Goal: Task Accomplishment & Management: Complete application form

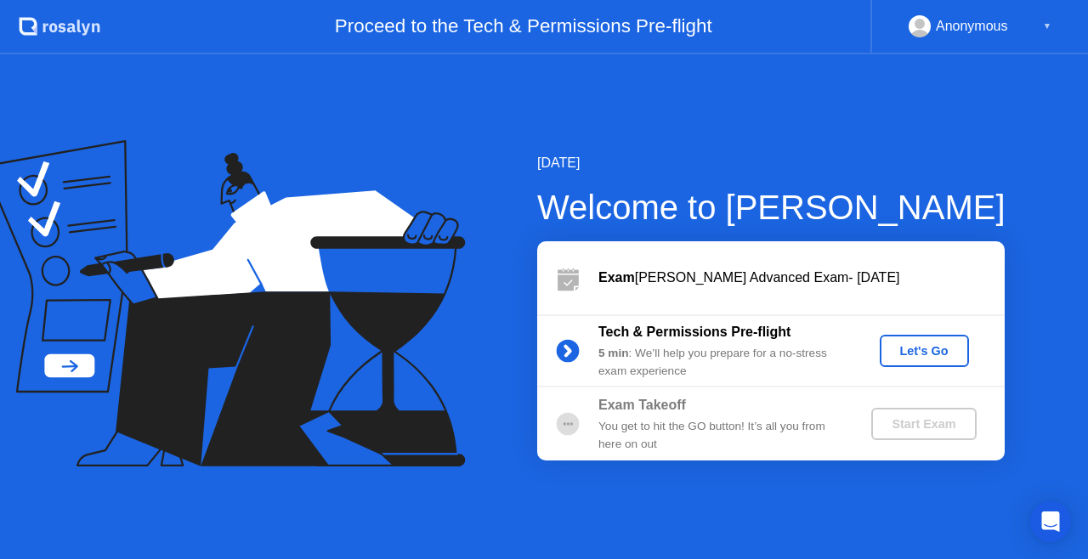
click at [917, 344] on div "Let's Go" at bounding box center [925, 351] width 76 height 14
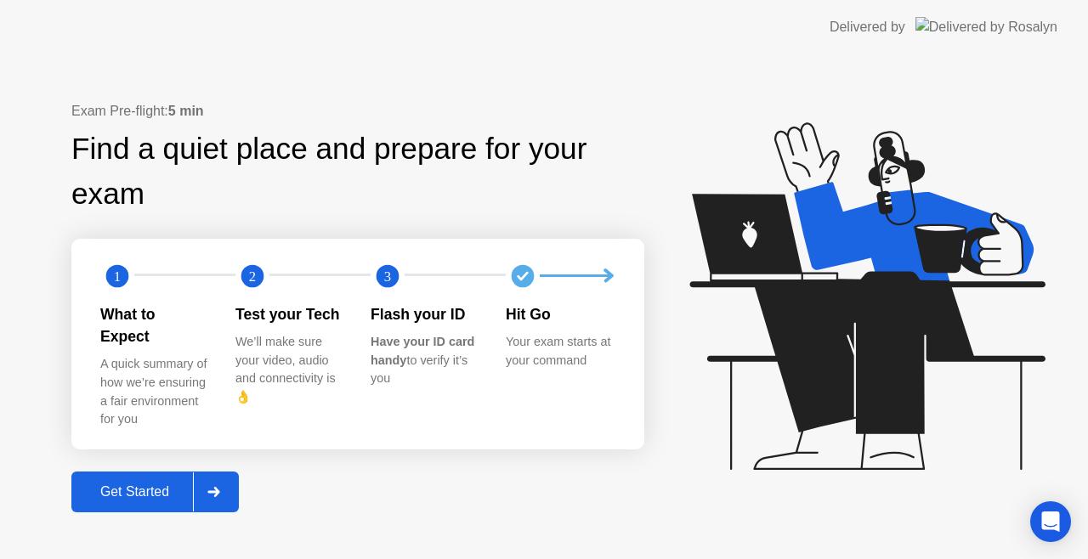
click at [263, 524] on div "Exam Pre-flight: 5 min Find a quiet place and prepare for your exam 1 2 3 What …" at bounding box center [544, 306] width 1088 height 505
click at [281, 471] on div "Exam Pre-flight: 5 min Find a quiet place and prepare for your exam 1 2 3 What …" at bounding box center [357, 307] width 573 height 412
drag, startPoint x: 814, startPoint y: 516, endPoint x: 787, endPoint y: 308, distance: 210.0
click at [794, 430] on icon at bounding box center [863, 304] width 439 height 435
click at [656, 129] on div "Exam Pre-flight: 5 min Find a quiet place and prepare for your exam 1 2 3 What …" at bounding box center [544, 306] width 1088 height 505
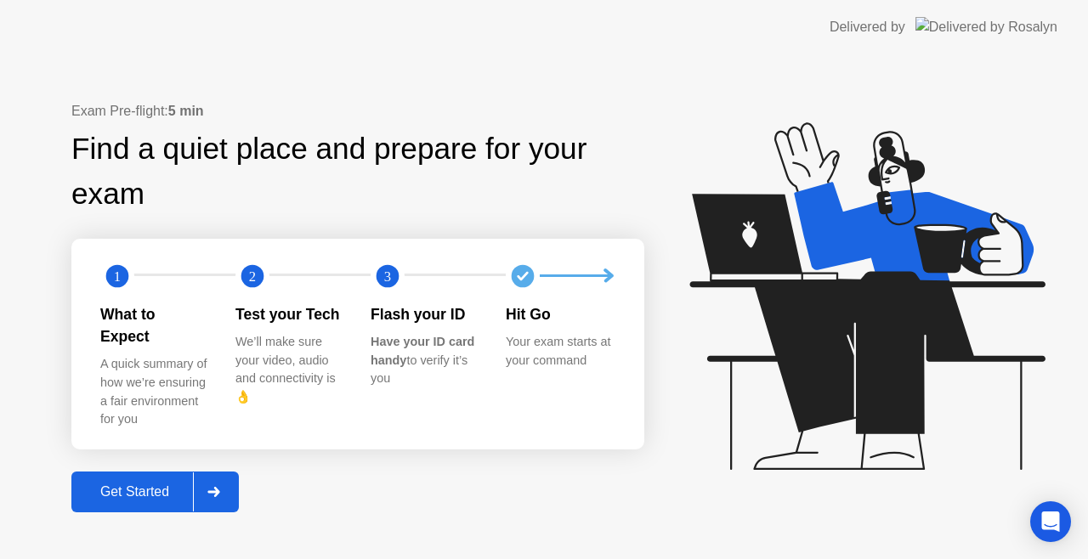
drag, startPoint x: 699, startPoint y: 104, endPoint x: 730, endPoint y: 110, distance: 32.0
click at [727, 107] on div "Exam Pre-flight: 5 min Find a quiet place and prepare for your exam 1 2 3 What …" at bounding box center [544, 306] width 1088 height 505
click at [162, 500] on div "Exam Pre-flight: 5 min Find a quiet place and prepare for your exam 1 2 3 What …" at bounding box center [544, 306] width 1088 height 505
click at [163, 493] on button "Get Started" at bounding box center [154, 492] width 167 height 41
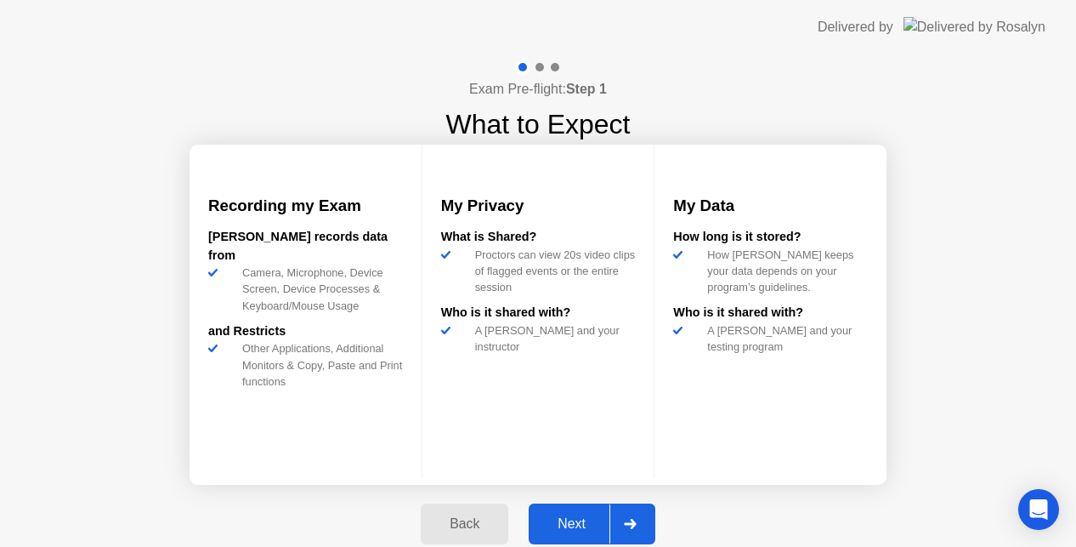
drag, startPoint x: 855, startPoint y: 2, endPoint x: 405, endPoint y: 13, distance: 449.9
click at [269, 107] on div "Exam Pre-flight: Step 1 What to Expect Recording my Exam [PERSON_NAME] records …" at bounding box center [538, 311] width 1076 height 514
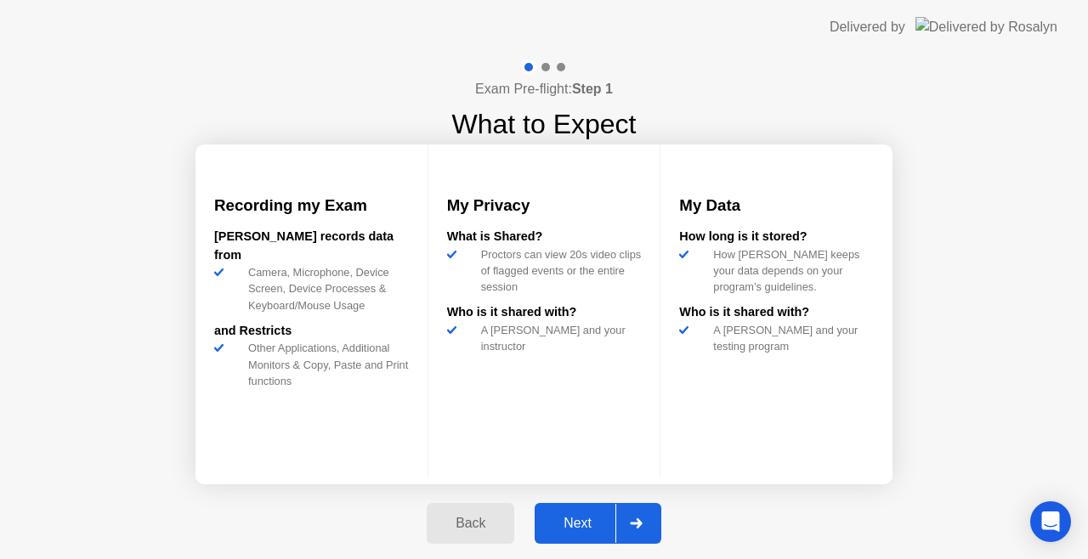
click at [592, 527] on div "Next" at bounding box center [578, 523] width 76 height 15
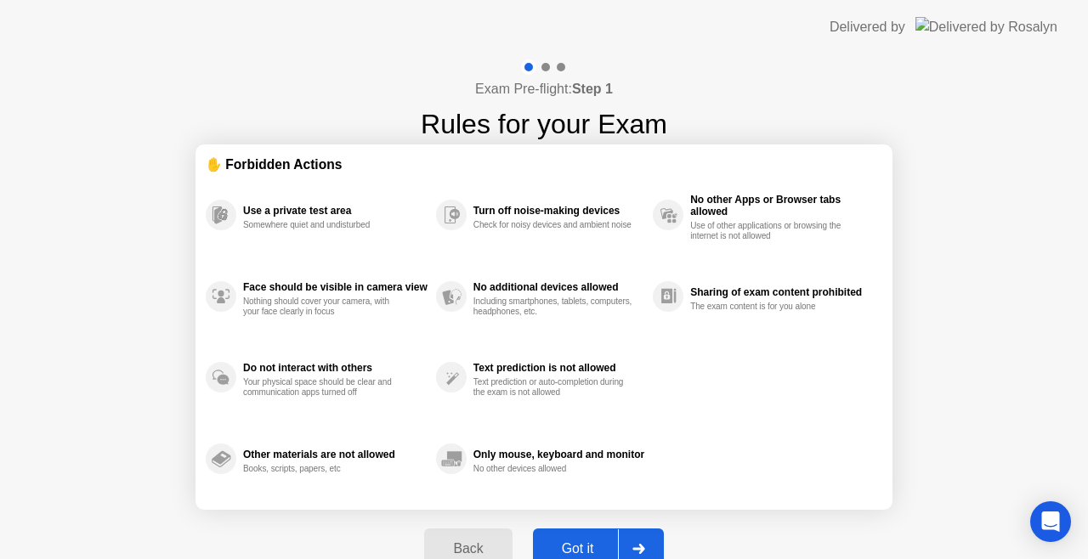
click at [597, 543] on div "Got it" at bounding box center [578, 549] width 80 height 15
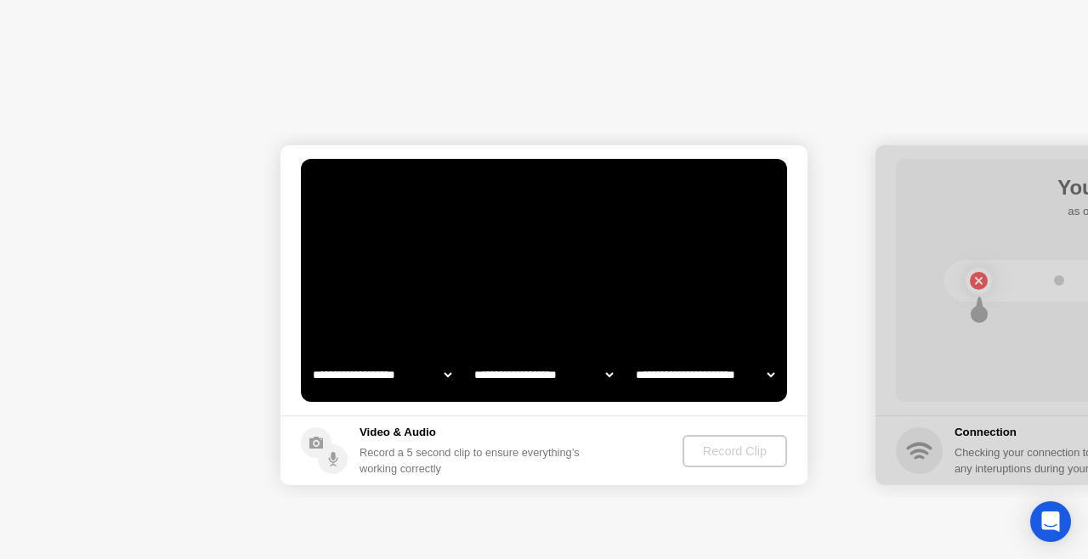
select select "**********"
select select "*******"
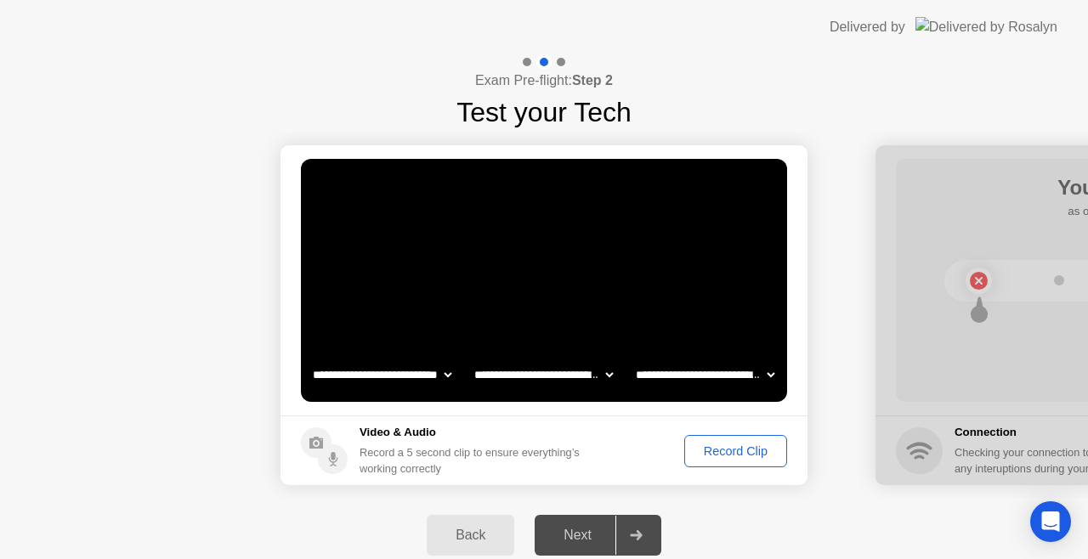
click at [734, 447] on div "Record Clip" at bounding box center [735, 452] width 91 height 14
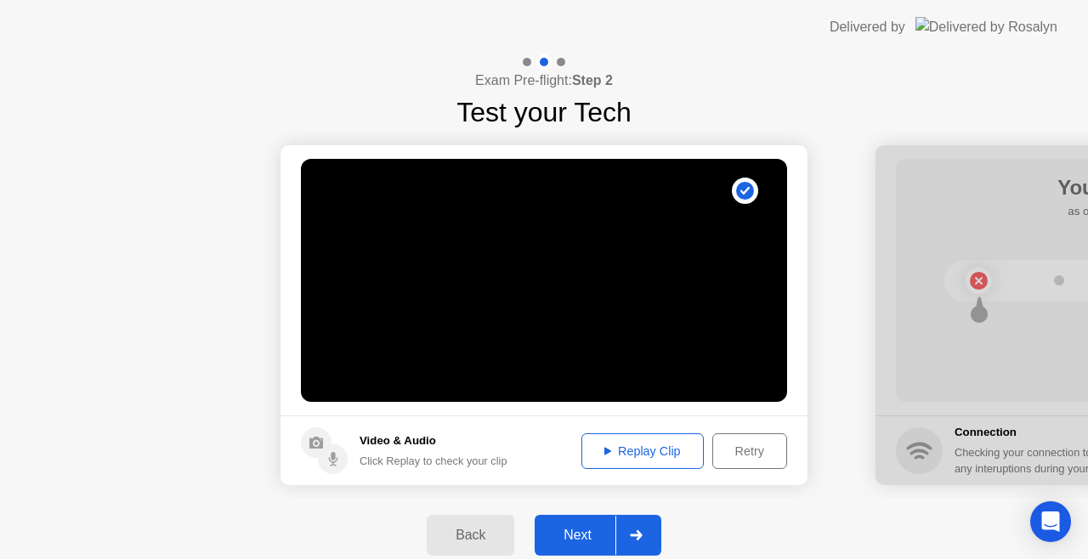
click at [645, 449] on div "Replay Clip" at bounding box center [643, 452] width 111 height 14
click at [575, 537] on div "Next" at bounding box center [578, 535] width 76 height 15
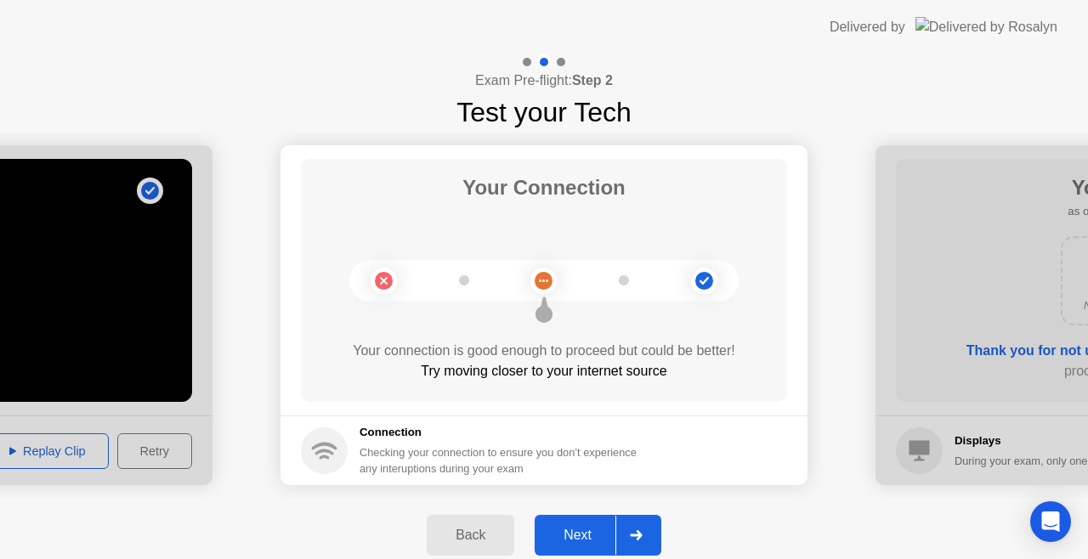
click at [575, 537] on div "Next" at bounding box center [578, 535] width 76 height 15
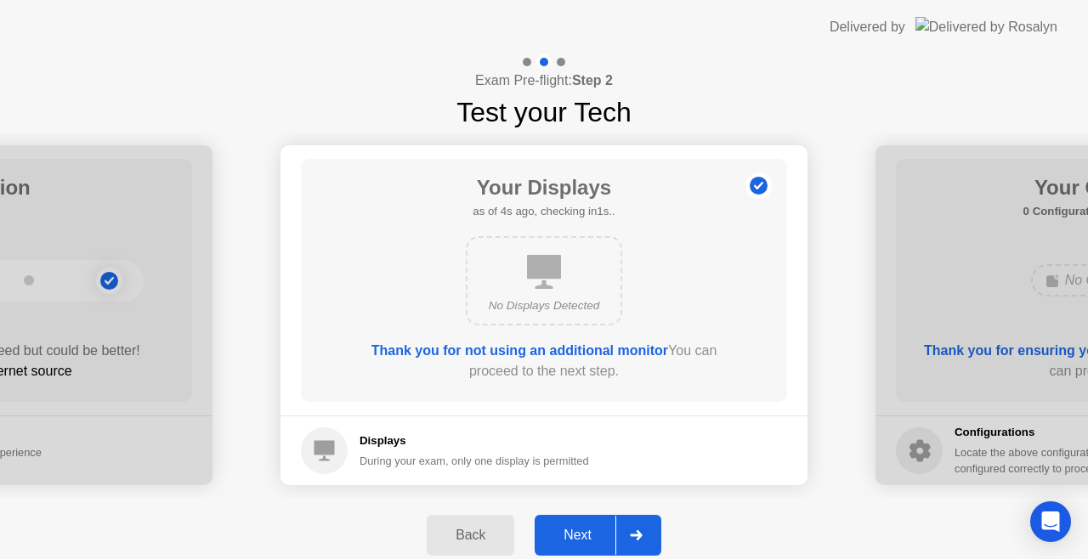
click at [575, 537] on div "Next" at bounding box center [578, 535] width 76 height 15
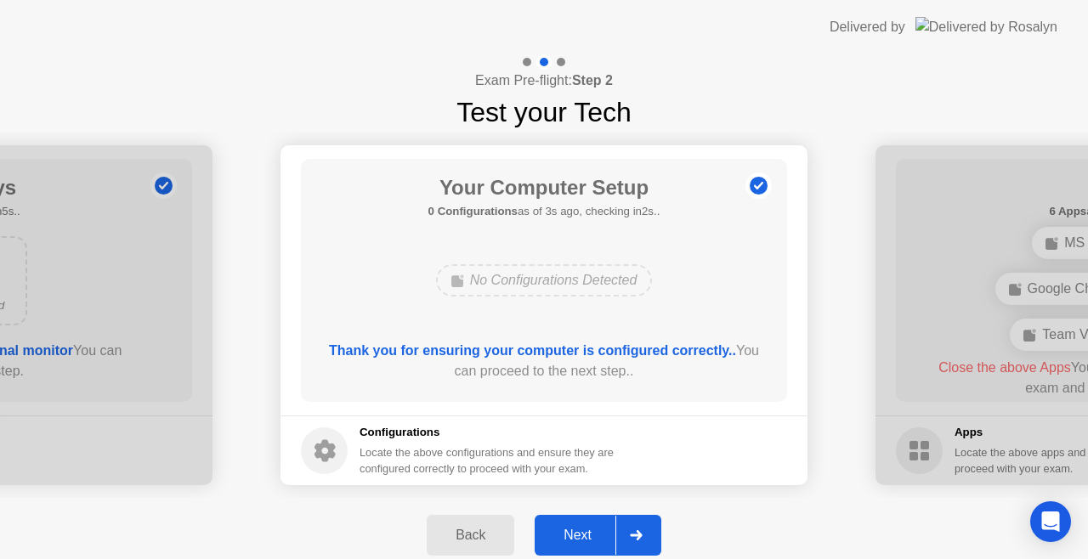
click at [575, 537] on div "Next" at bounding box center [578, 535] width 76 height 15
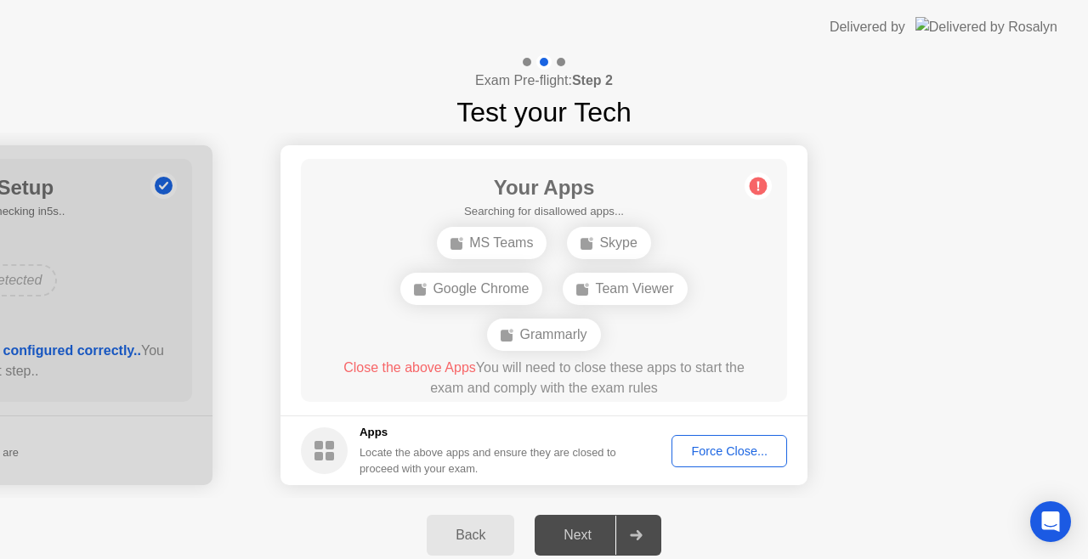
click at [683, 402] on div "Close the above Apps You will need to close these apps to start the exam and co…" at bounding box center [545, 382] width 438 height 48
click at [771, 451] on div "Force Close..." at bounding box center [730, 452] width 104 height 14
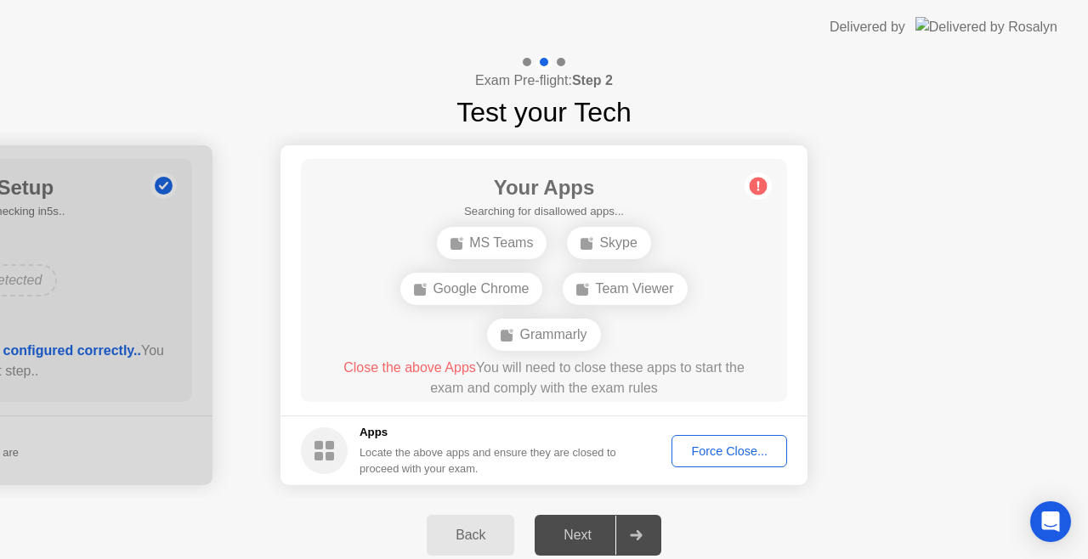
click at [708, 456] on div "Force Close..." at bounding box center [730, 452] width 104 height 14
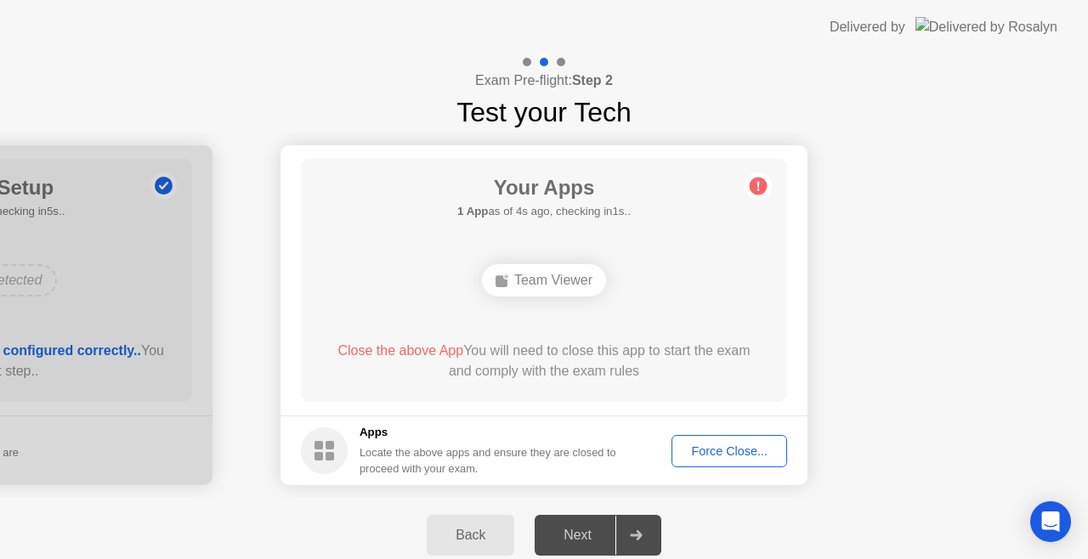
click at [568, 286] on div "Team Viewer" at bounding box center [544, 280] width 124 height 32
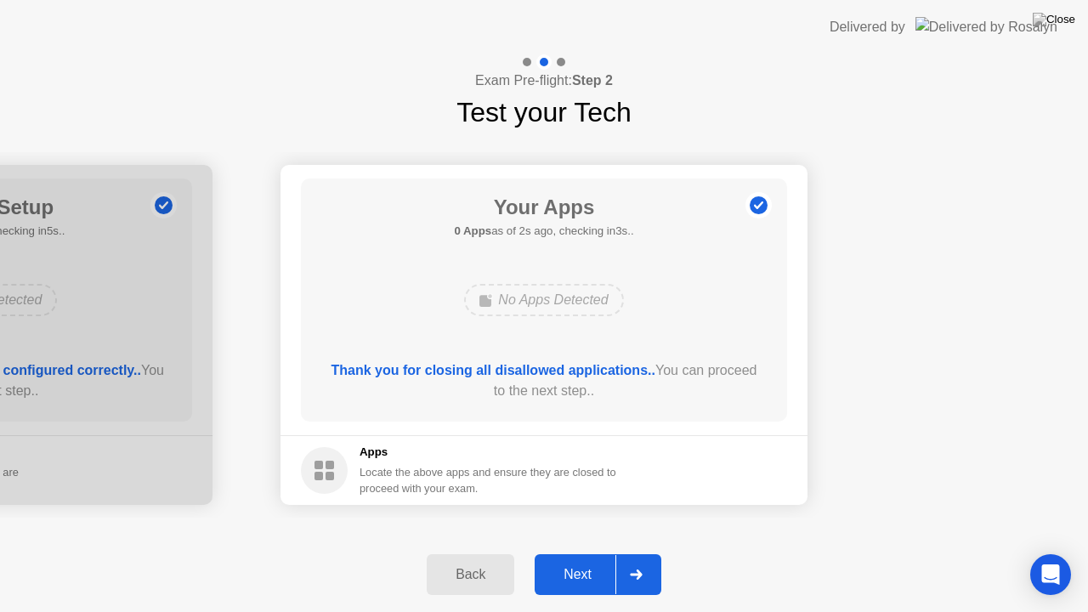
click at [587, 559] on button "Next" at bounding box center [598, 574] width 127 height 41
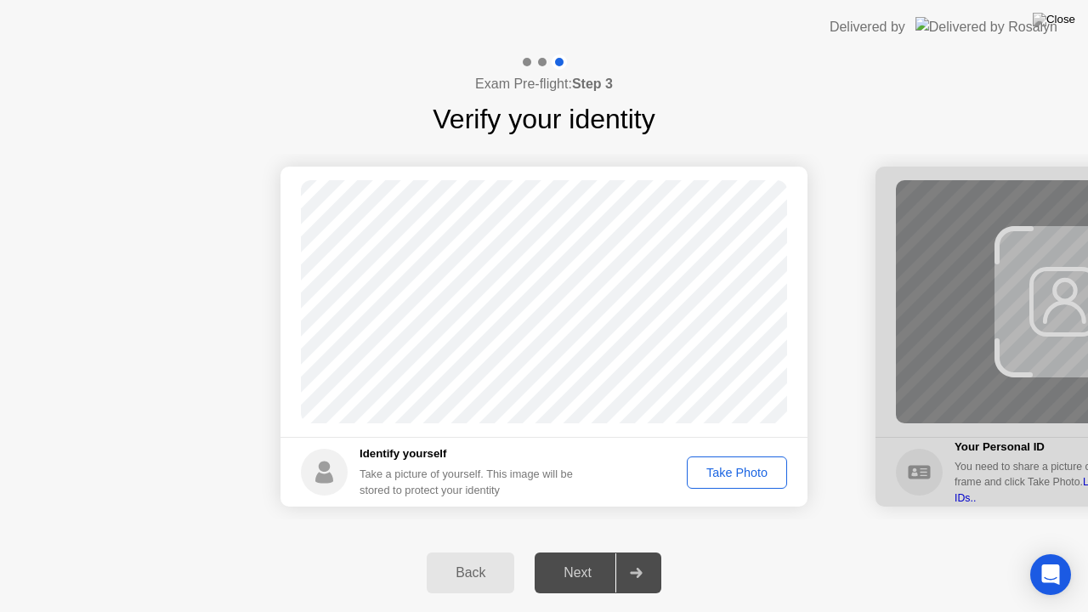
click at [731, 470] on div "Take Photo" at bounding box center [737, 473] width 88 height 14
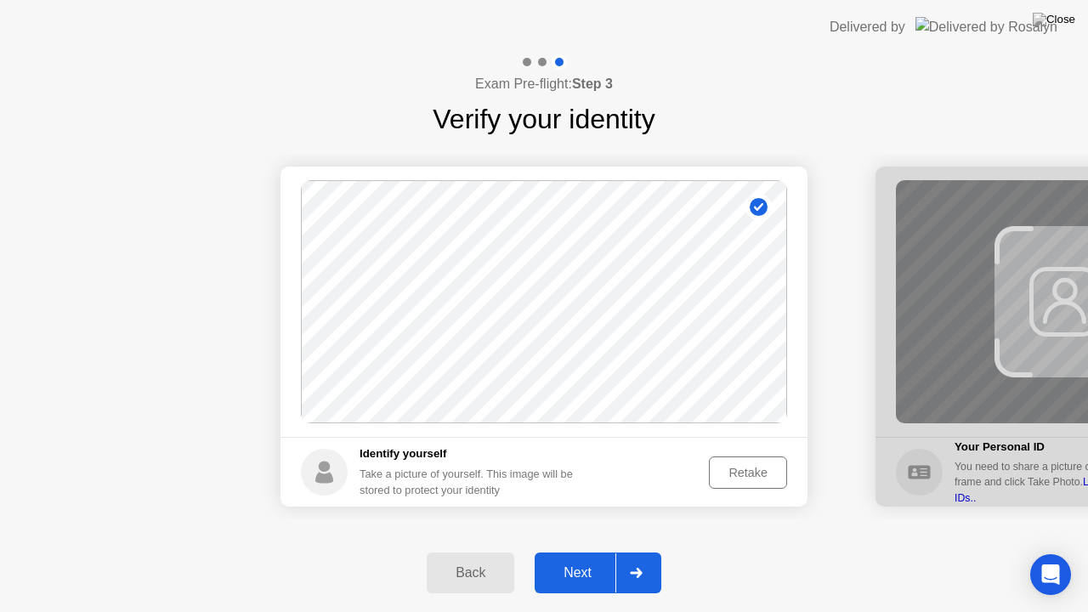
click at [602, 559] on div "Next" at bounding box center [578, 572] width 76 height 15
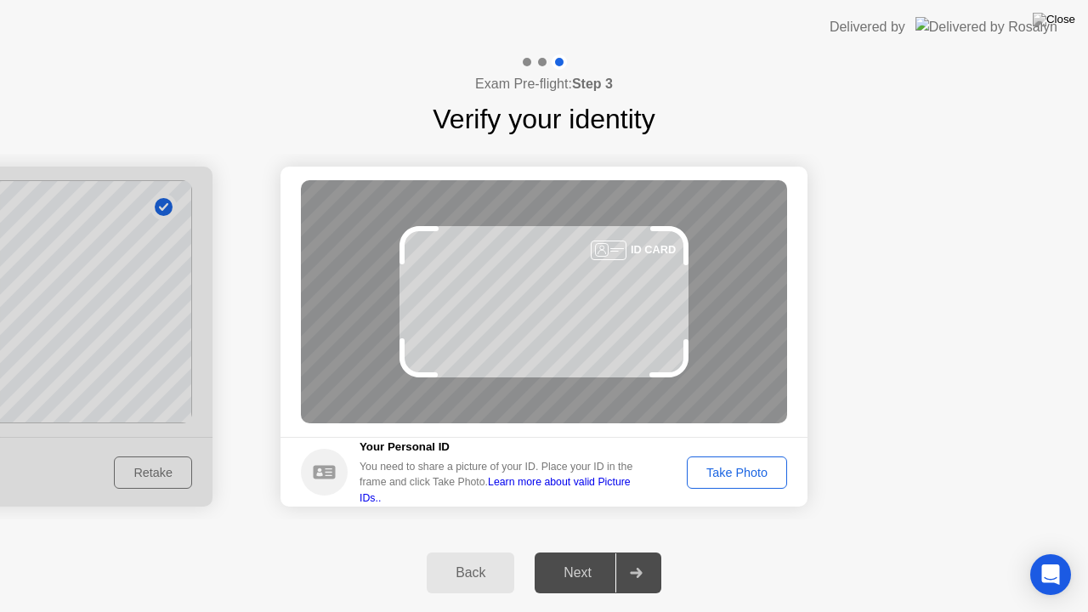
click at [739, 476] on div "Take Photo" at bounding box center [737, 473] width 88 height 14
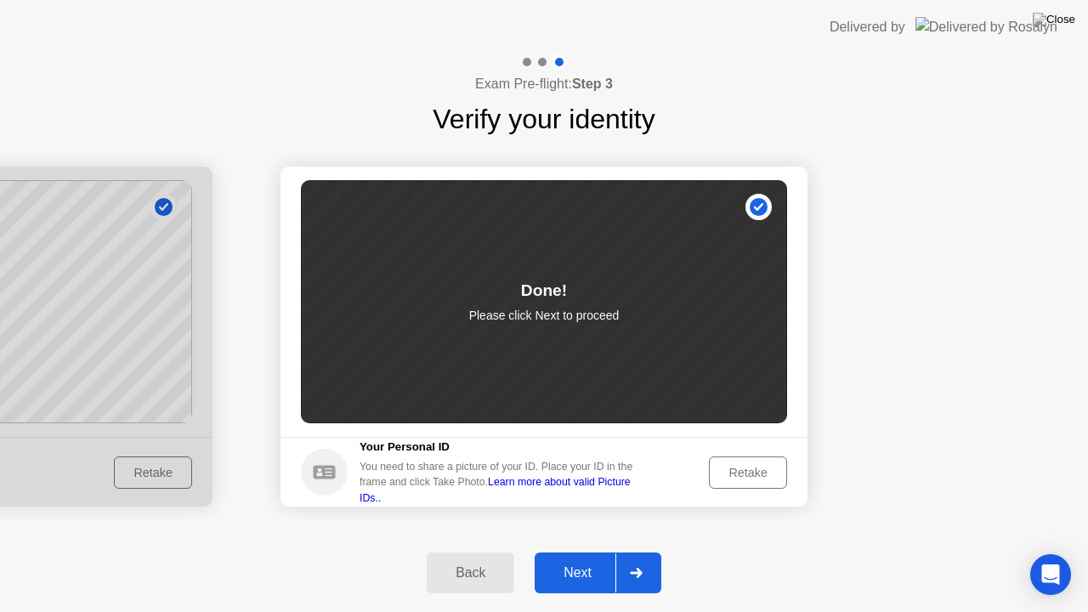
click at [565, 559] on button "Next" at bounding box center [598, 573] width 127 height 41
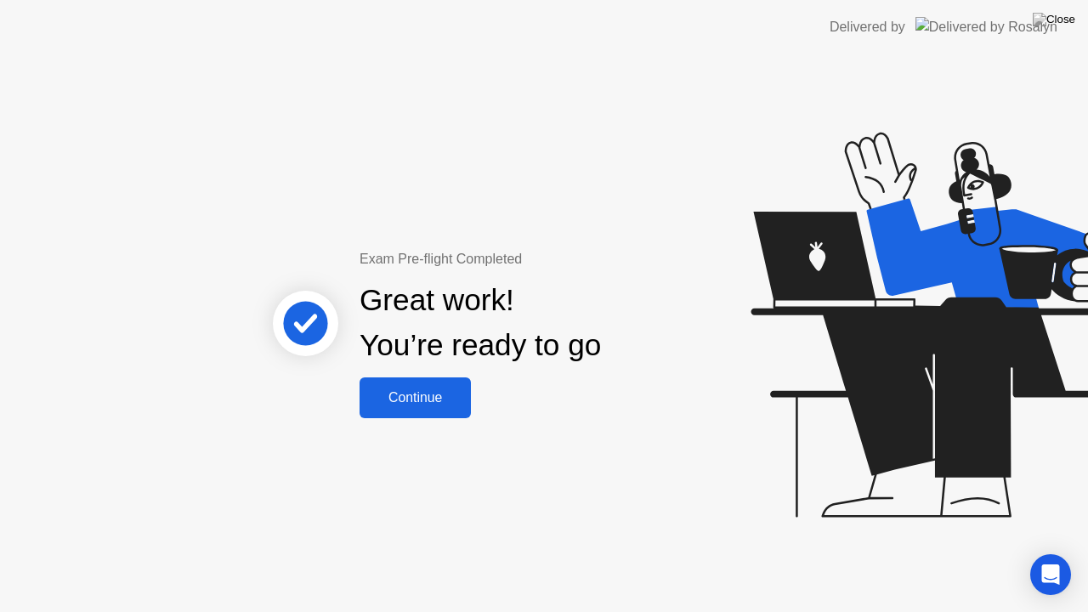
click at [418, 400] on div "Continue" at bounding box center [415, 397] width 101 height 15
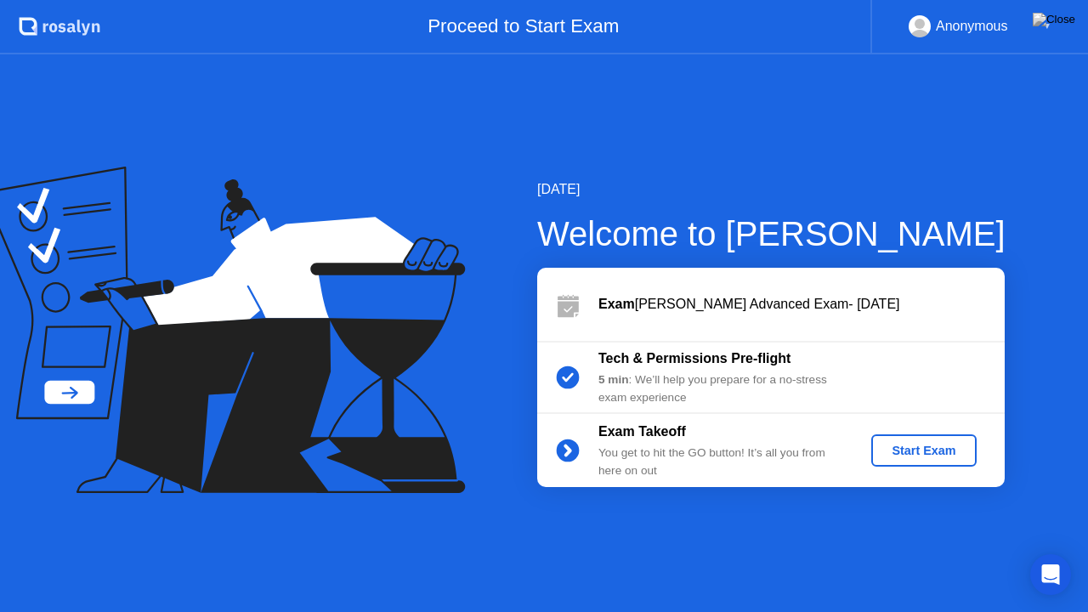
click at [911, 451] on div "Start Exam" at bounding box center [923, 451] width 91 height 14
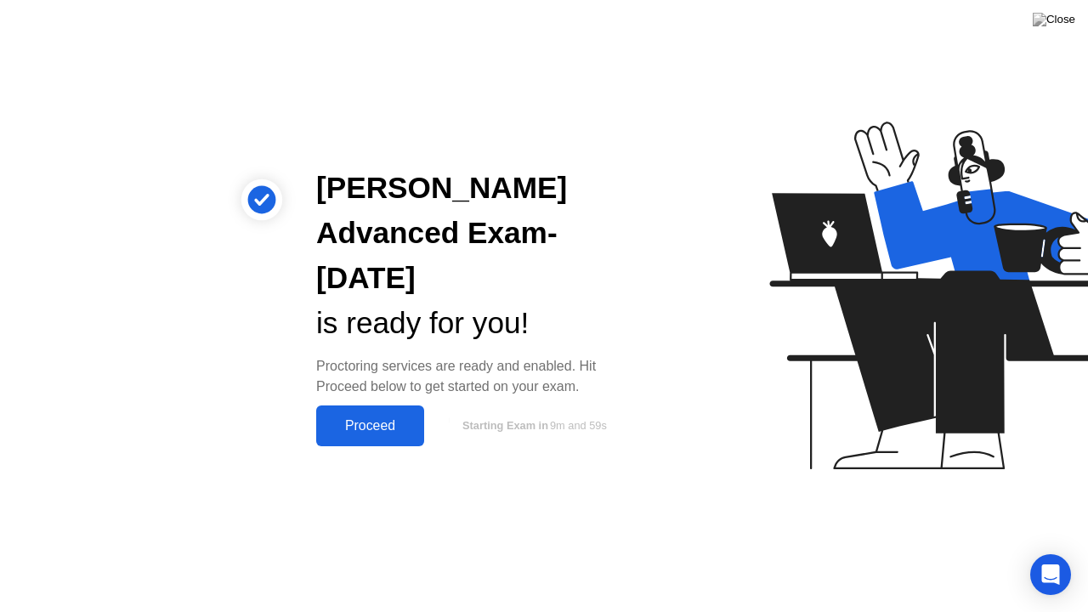
click at [407, 424] on div "Proceed" at bounding box center [370, 425] width 98 height 15
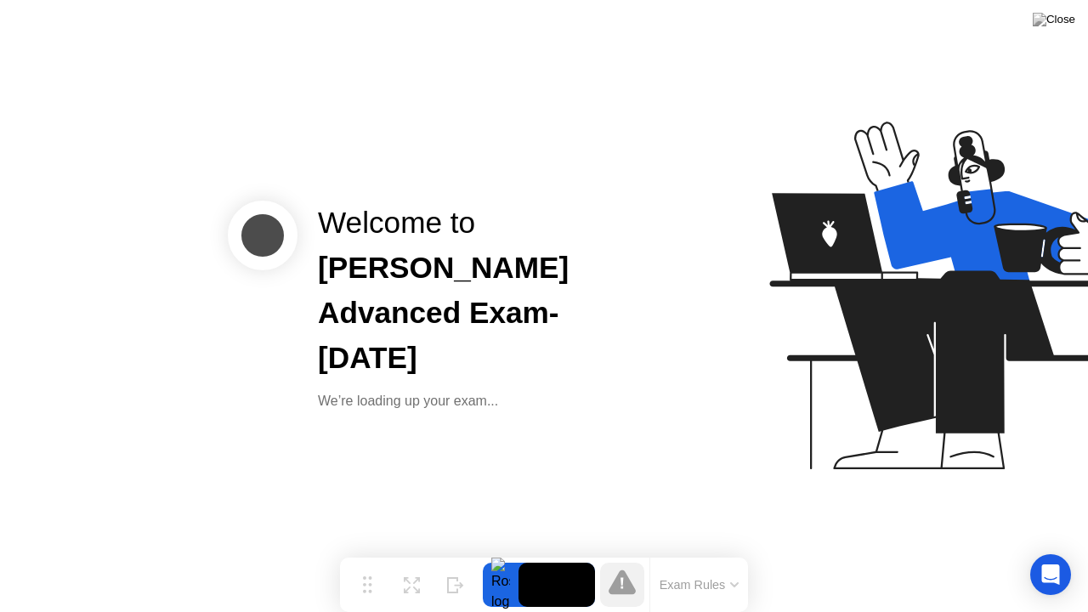
click at [644, 425] on div "Welcome to [PERSON_NAME] Advanced Exam- [DATE]’re loading up your exam..." at bounding box center [544, 306] width 1088 height 612
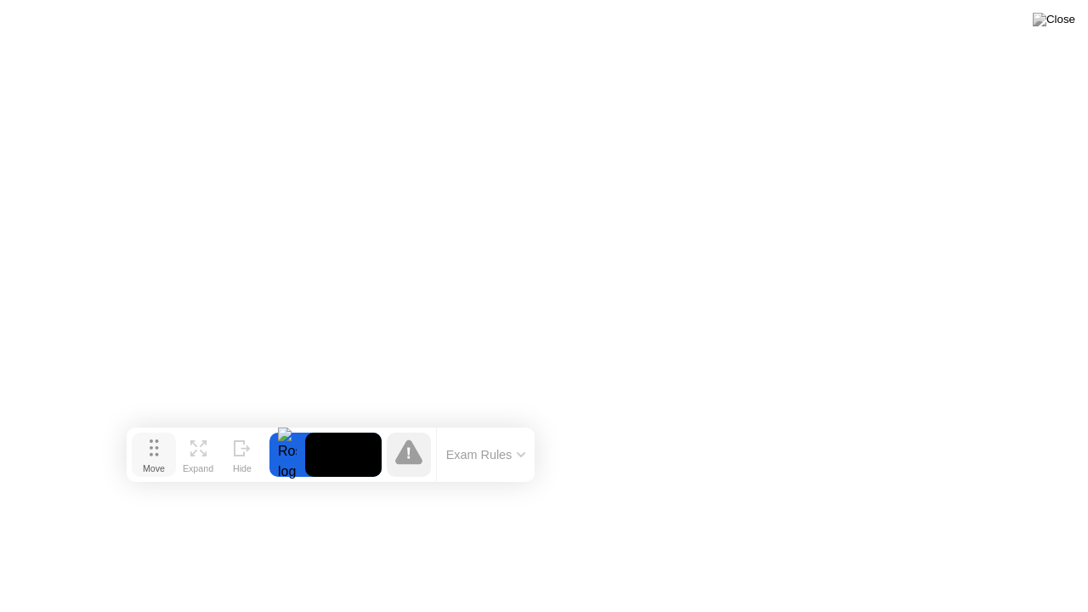
drag, startPoint x: 377, startPoint y: 579, endPoint x: 163, endPoint y: 450, distance: 249.5
click at [163, 450] on button "Move" at bounding box center [154, 455] width 44 height 44
click at [132, 433] on button "Move" at bounding box center [154, 455] width 44 height 44
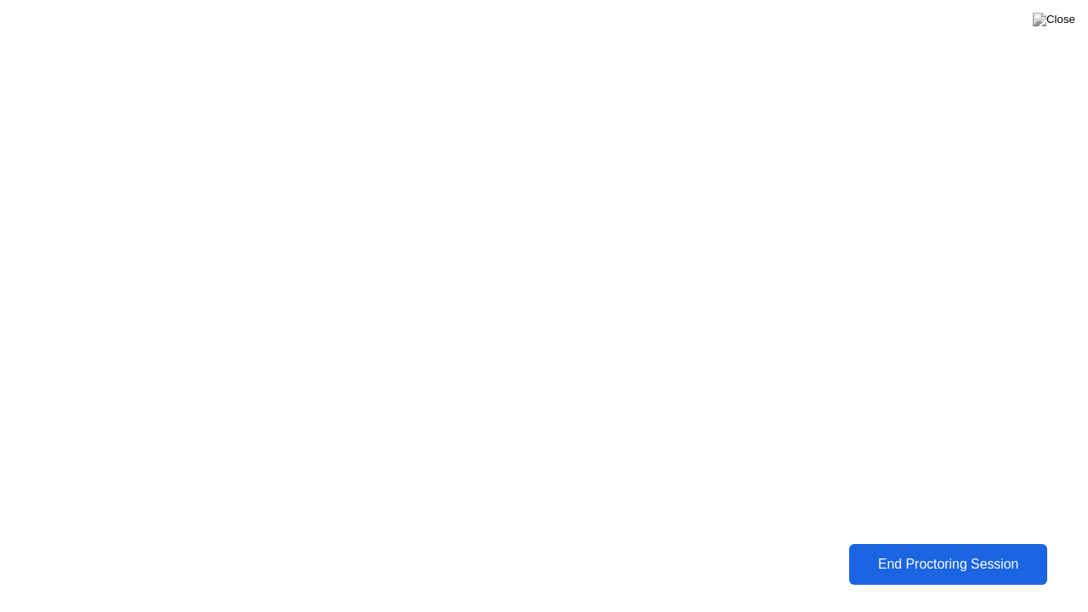
click at [964, 559] on div "End Proctoring Session" at bounding box center [949, 564] width 188 height 15
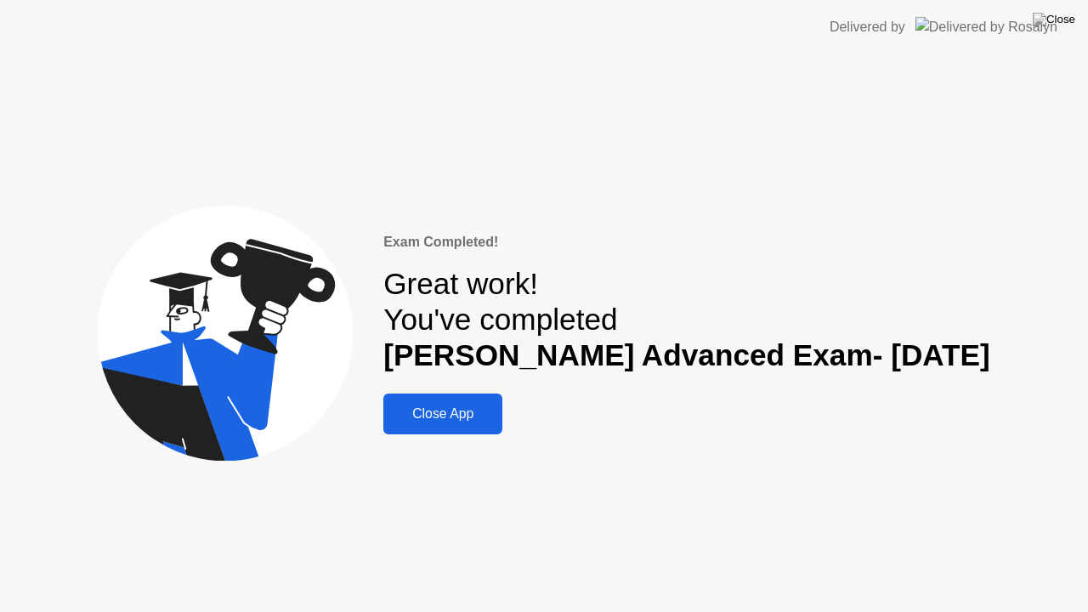
click at [497, 406] on div "Close App" at bounding box center [443, 413] width 109 height 15
